Goal: Check status: Check status

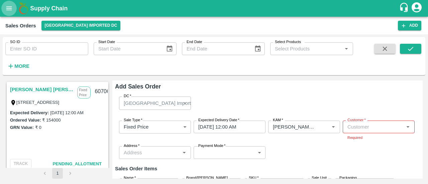
click at [9, 7] on icon "open drawer" at bounding box center [8, 8] width 7 height 7
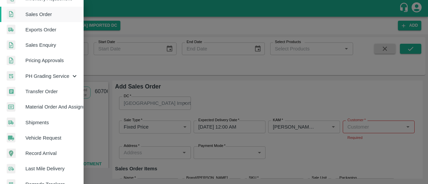
scroll to position [154, 0]
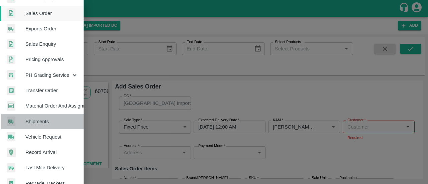
click at [43, 125] on span "Shipments" at bounding box center [51, 121] width 53 height 7
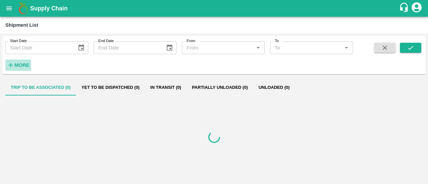
click at [21, 66] on strong "More" at bounding box center [21, 65] width 15 height 5
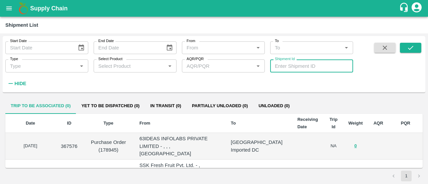
click at [307, 65] on input "Shipment Id" at bounding box center [311, 66] width 83 height 13
type input "369315"
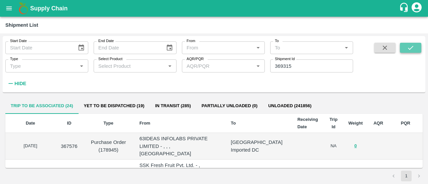
click at [412, 48] on icon "submit" at bounding box center [410, 48] width 5 height 4
